Goal: Information Seeking & Learning: Learn about a topic

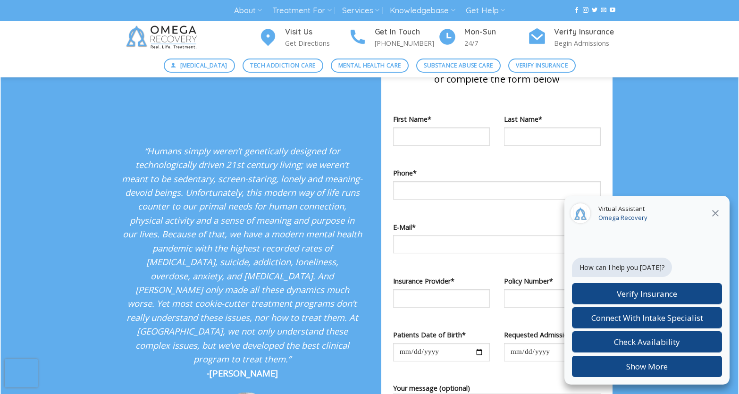
scroll to position [1604, 0]
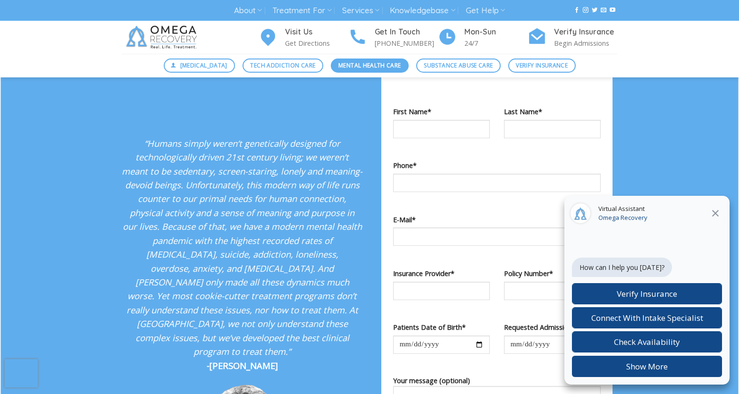
click at [360, 64] on span "Mental Health Care" at bounding box center [369, 65] width 62 height 9
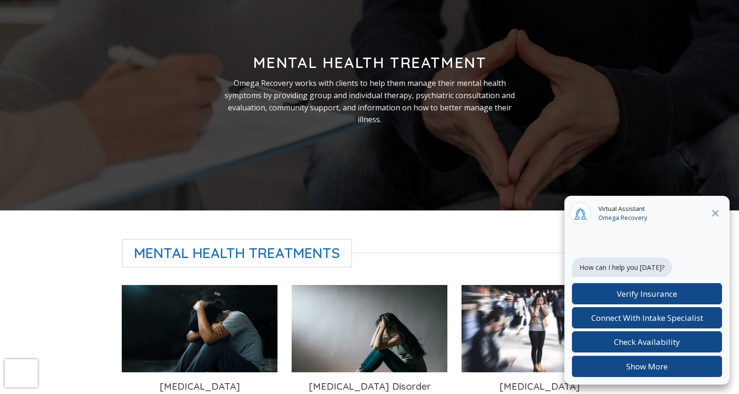
scroll to position [114, 0]
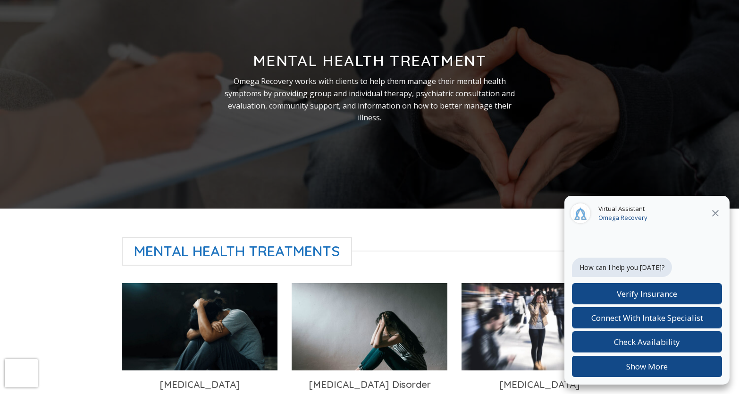
click at [714, 213] on icon at bounding box center [715, 213] width 11 height 11
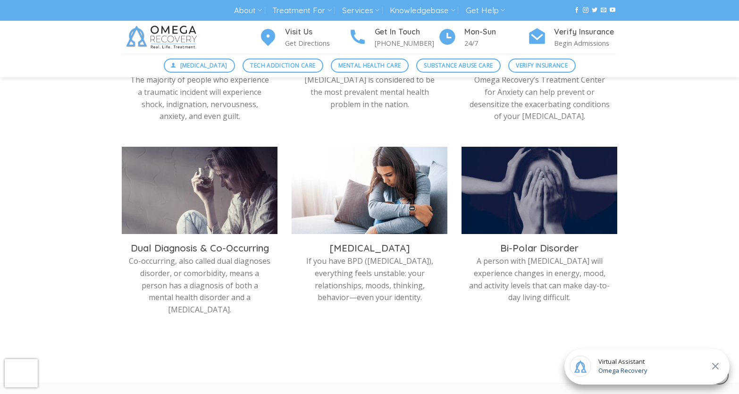
scroll to position [0, 0]
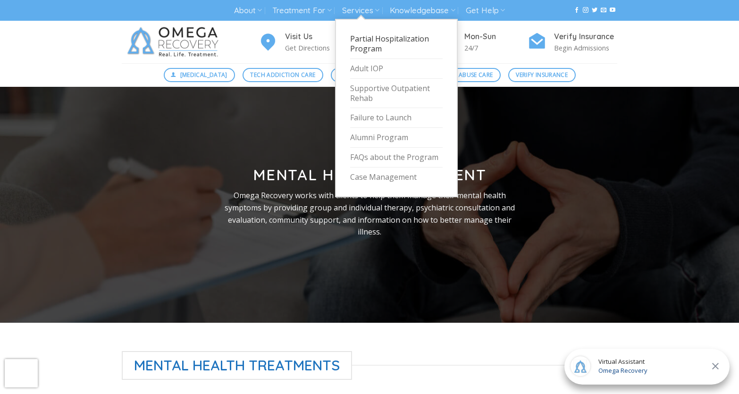
click at [362, 45] on link "Partial Hospitalization Program" at bounding box center [396, 44] width 93 height 30
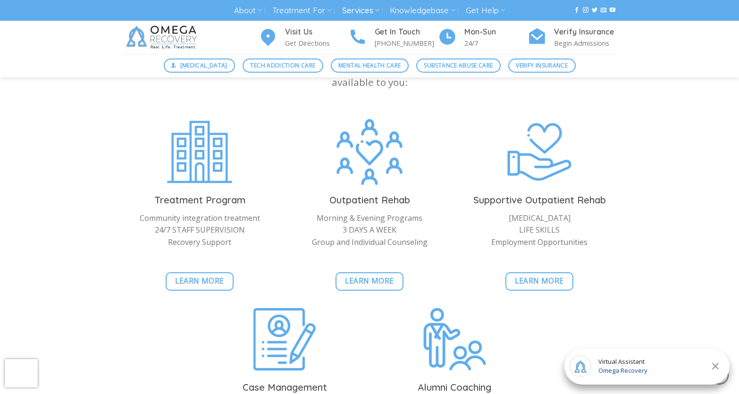
scroll to position [2024, 0]
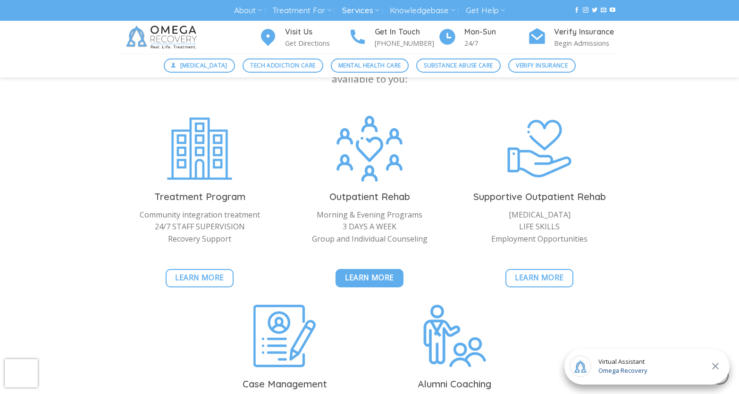
click at [361, 272] on span "Learn More" at bounding box center [369, 278] width 49 height 12
